Goal: Entertainment & Leisure: Browse casually

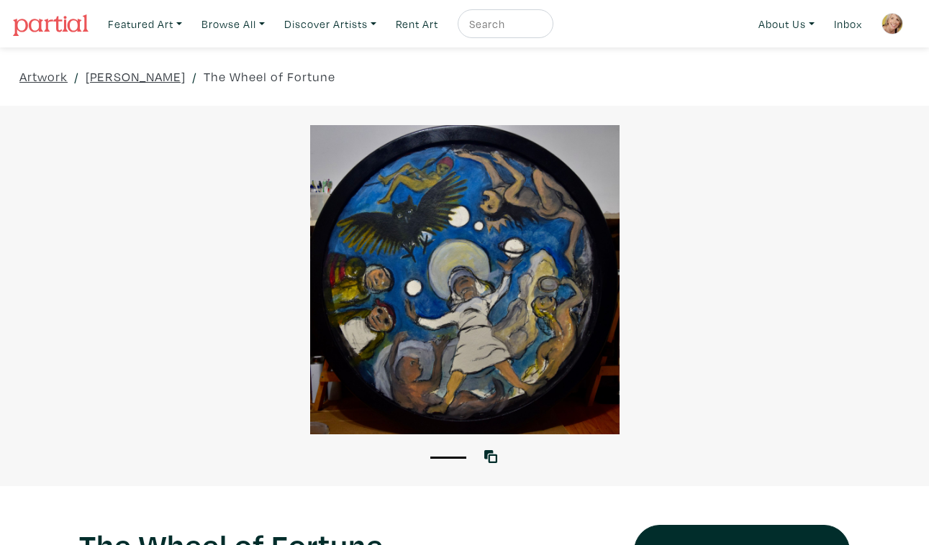
click at [553, 321] on div at bounding box center [464, 279] width 929 height 309
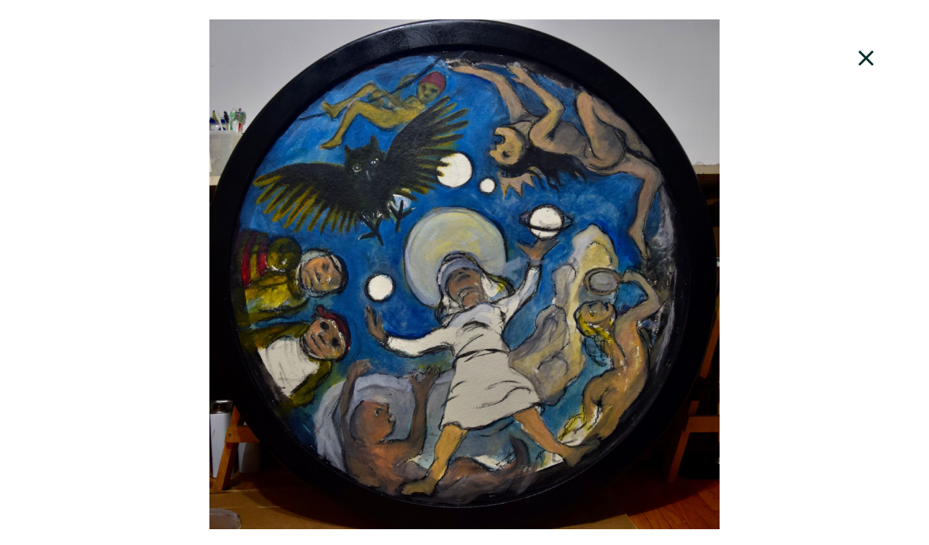
click at [871, 48] on icon at bounding box center [866, 58] width 49 height 39
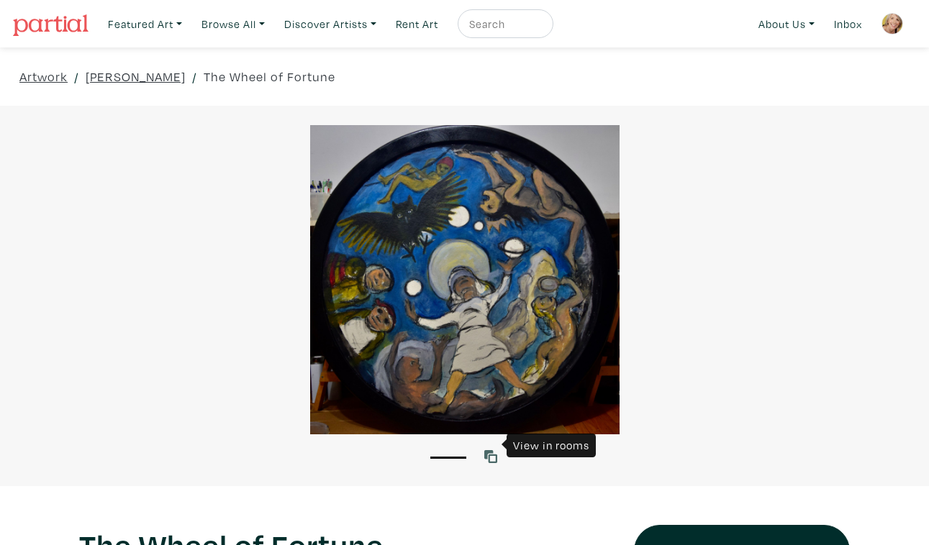
click at [492, 450] on icon at bounding box center [490, 456] width 13 height 13
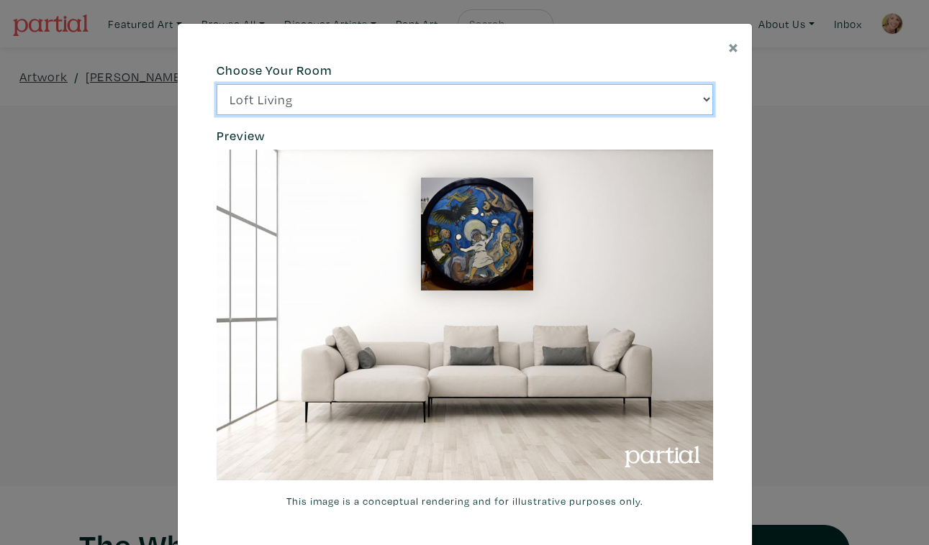
click option "Bright Bedroom" at bounding box center [0, 0] width 0 height 0
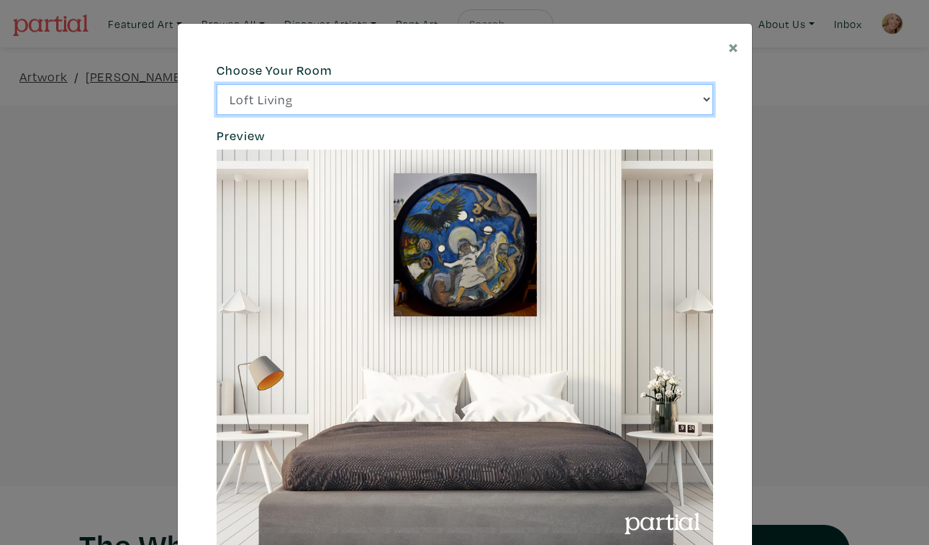
click option "City Office" at bounding box center [0, 0] width 0 height 0
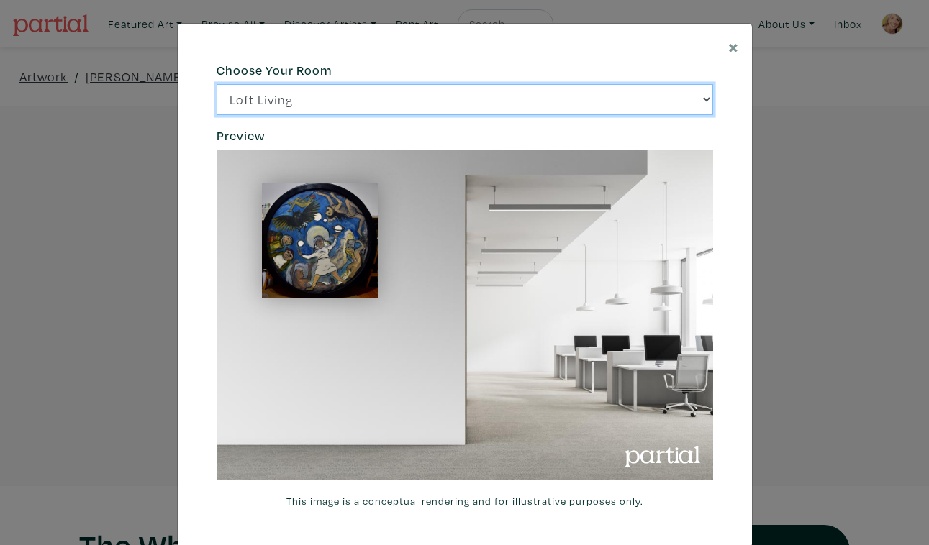
click option "Gallery Space" at bounding box center [0, 0] width 0 height 0
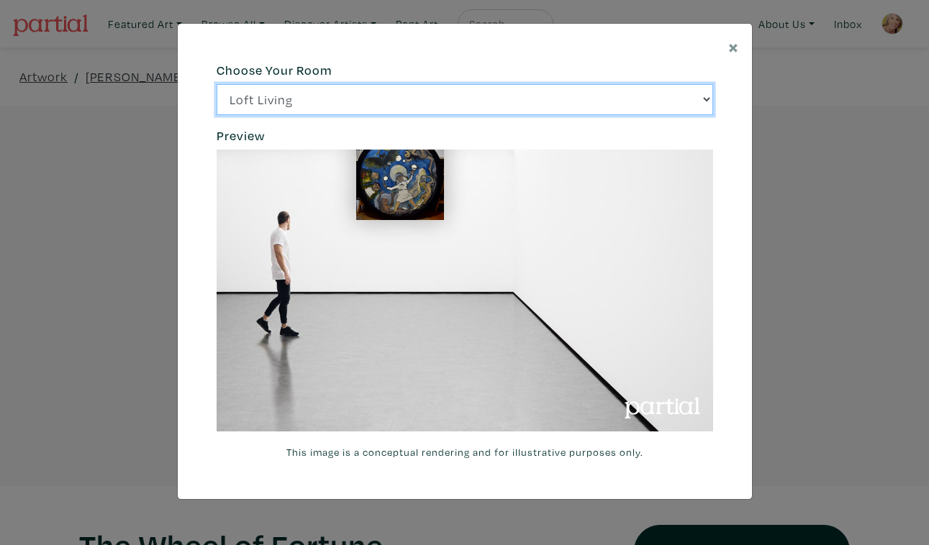
select select "/thumb/phpThumb.php?src=https%3A%2F%[DOMAIN_NAME]%2Fprojects%2Frendering%2Fimag…"
click option "Modern Lounge" at bounding box center [0, 0] width 0 height 0
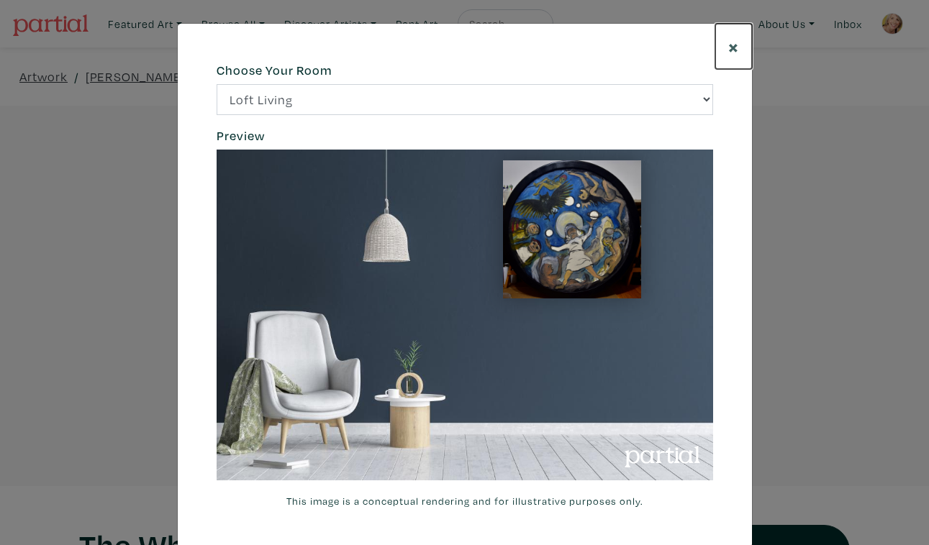
click at [732, 41] on span "×" at bounding box center [733, 46] width 11 height 25
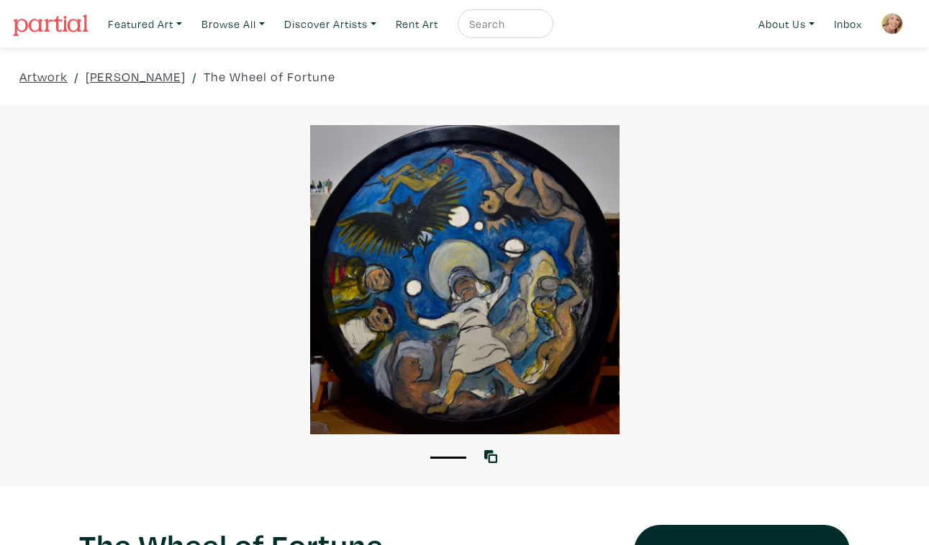
click at [534, 372] on div at bounding box center [464, 279] width 929 height 309
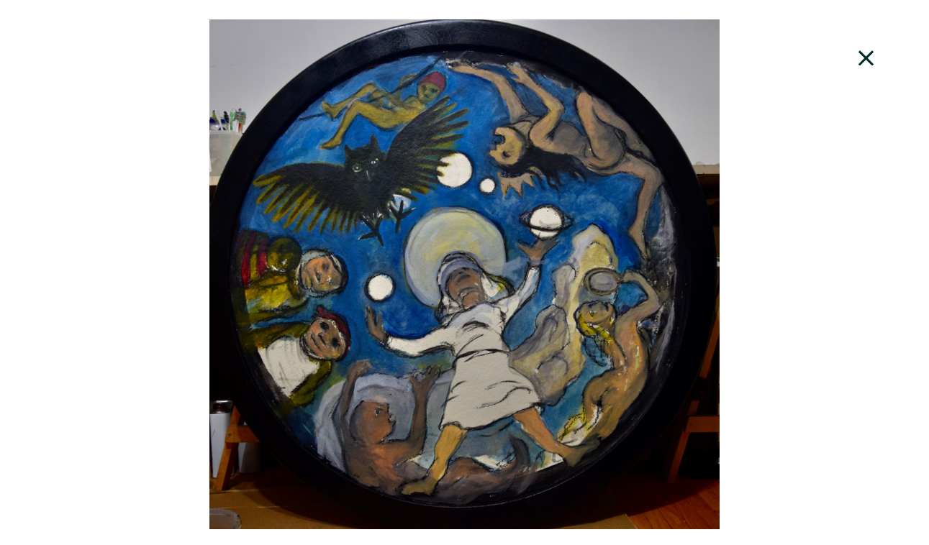
click at [873, 47] on icon at bounding box center [866, 58] width 49 height 39
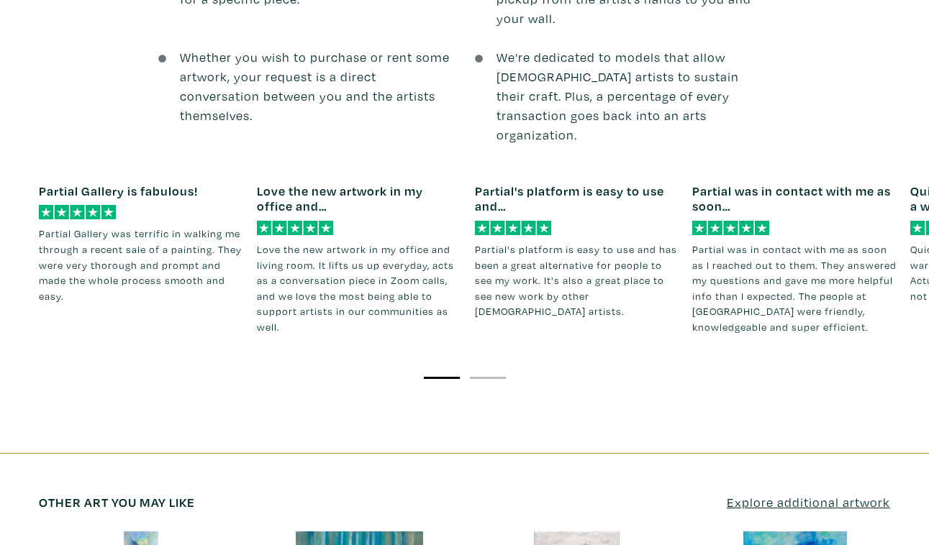
scroll to position [1831, 0]
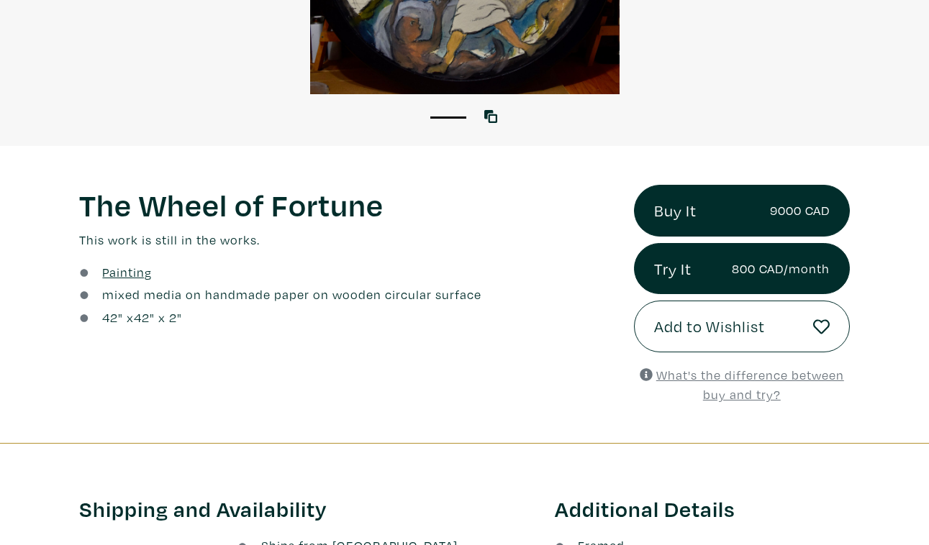
scroll to position [0, 0]
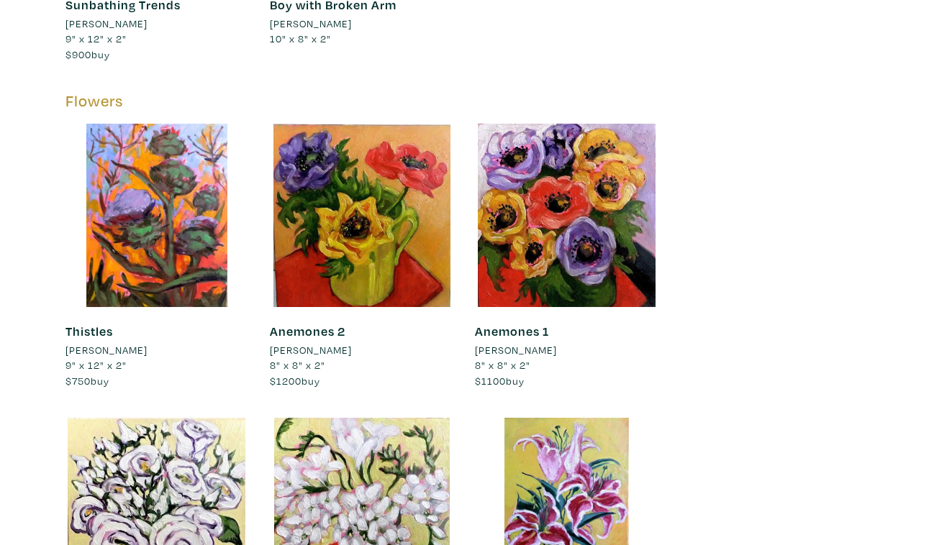
scroll to position [24075, 0]
